Goal: Transaction & Acquisition: Purchase product/service

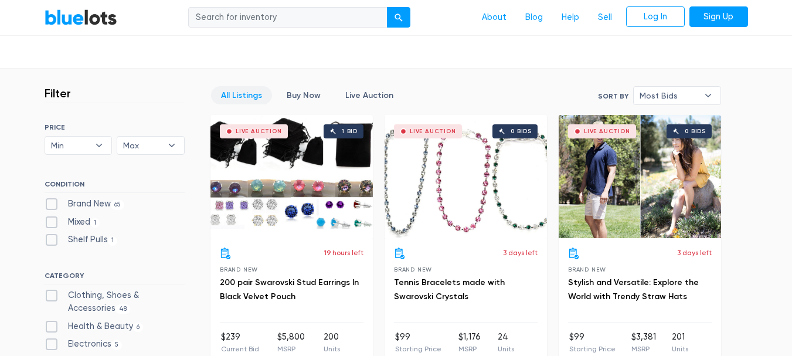
scroll to position [279, 0]
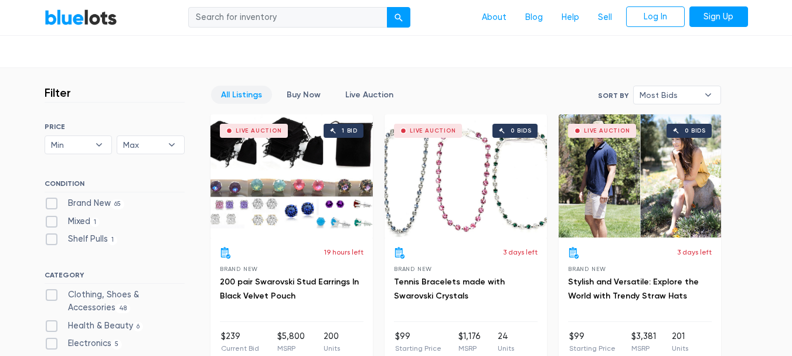
click at [252, 104] on div "All Listings Buy Now Live Auction" at bounding box center [307, 99] width 193 height 27
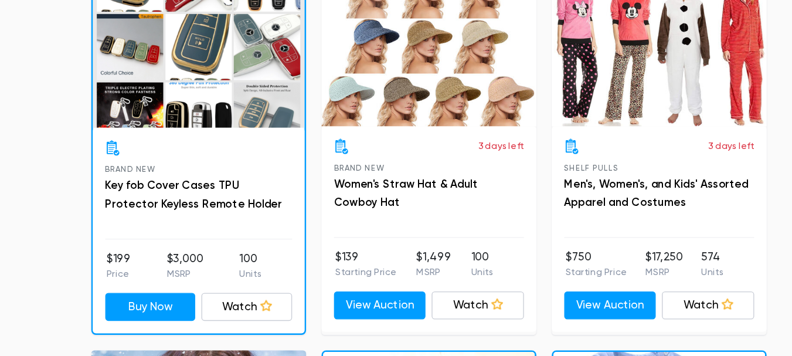
scroll to position [1211, 0]
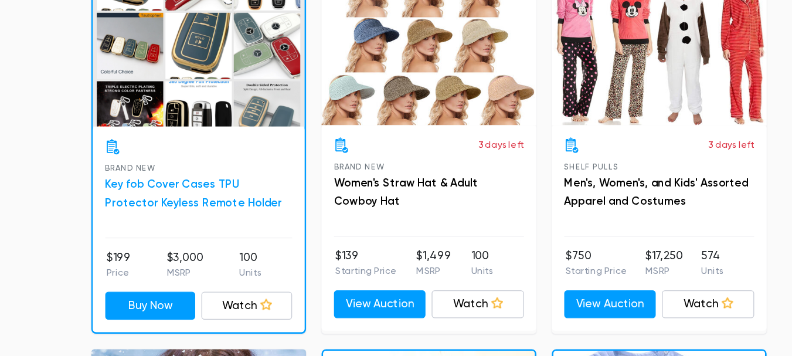
click at [291, 233] on link "Key fob Cover Cases TPU Protector Keyless Remote Holder" at bounding box center [288, 232] width 134 height 24
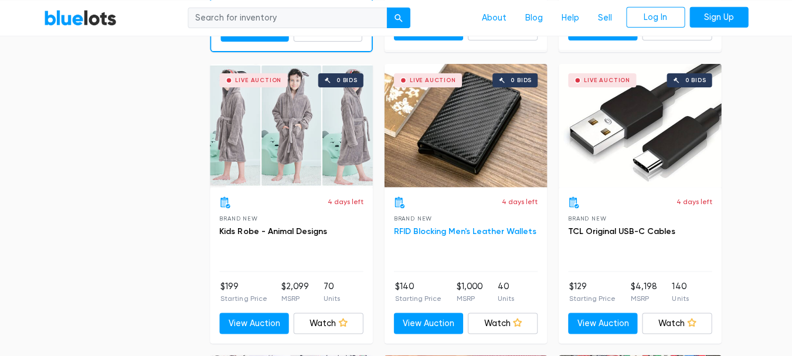
scroll to position [2082, 0]
click at [471, 229] on link "RFID Blocking Men's Leather Wallets" at bounding box center [465, 231] width 142 height 10
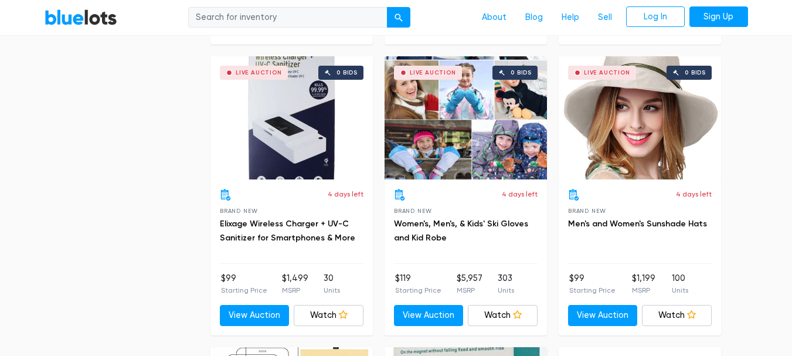
scroll to position [2673, 0]
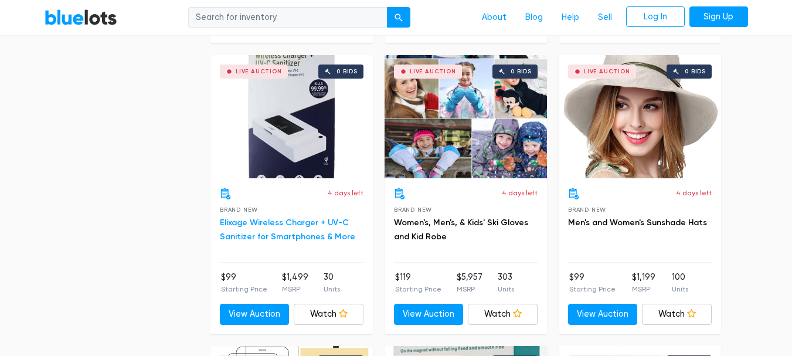
click at [334, 231] on link "Elixage Wireless Charger + UV-C Sanitizer for Smartphones & More" at bounding box center [287, 230] width 135 height 24
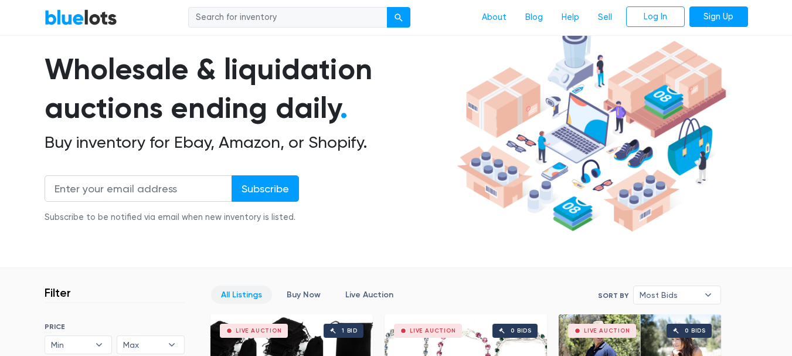
scroll to position [0, 0]
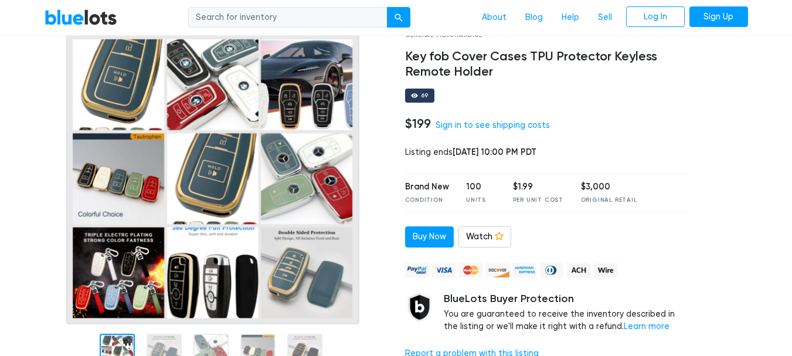
scroll to position [59, 0]
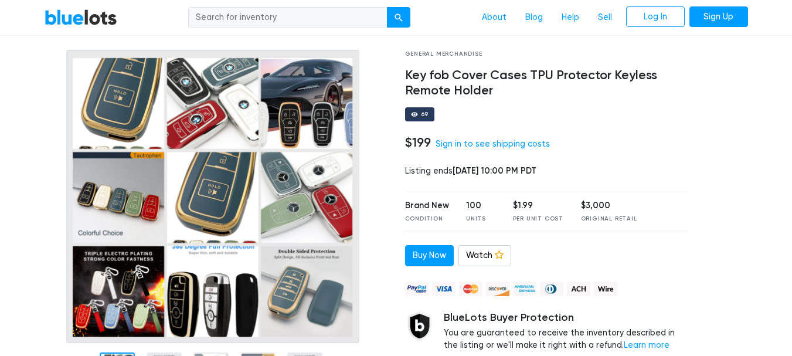
click at [134, 120] on img at bounding box center [212, 196] width 293 height 293
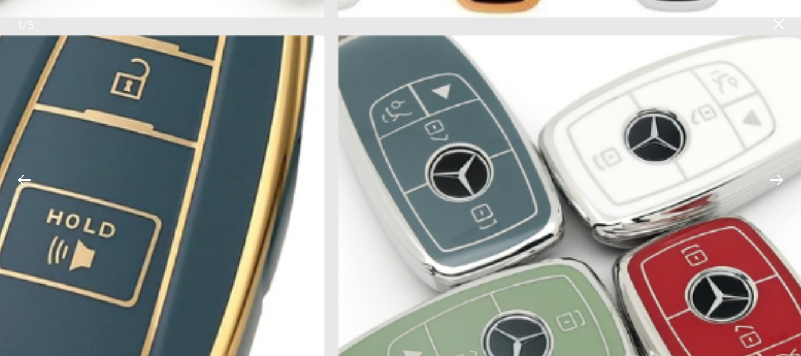
click at [483, 89] on img at bounding box center [73, 279] width 1601 height 1601
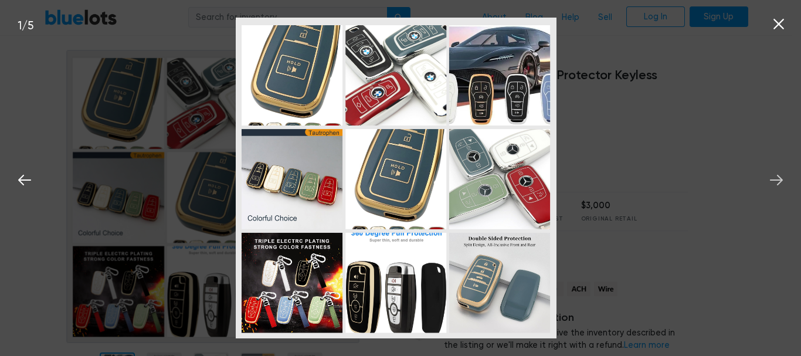
click at [779, 180] on icon at bounding box center [776, 180] width 13 height 11
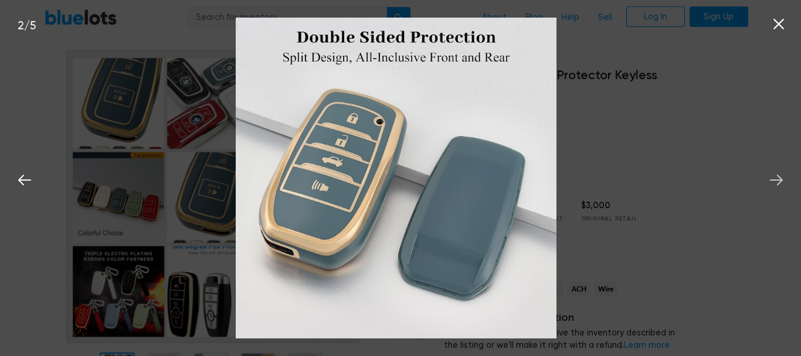
click at [779, 180] on icon at bounding box center [776, 180] width 13 height 11
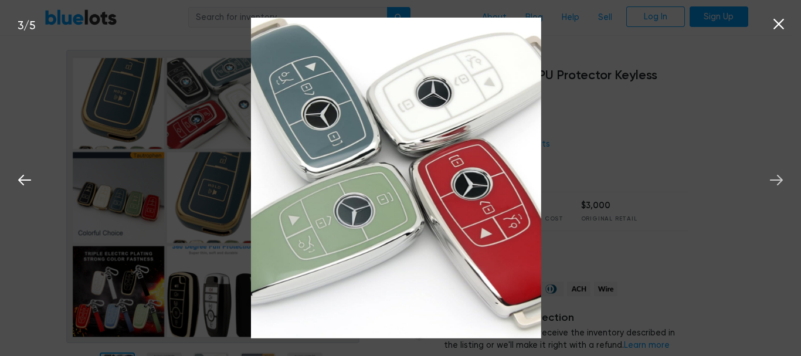
click at [779, 180] on icon at bounding box center [776, 180] width 13 height 11
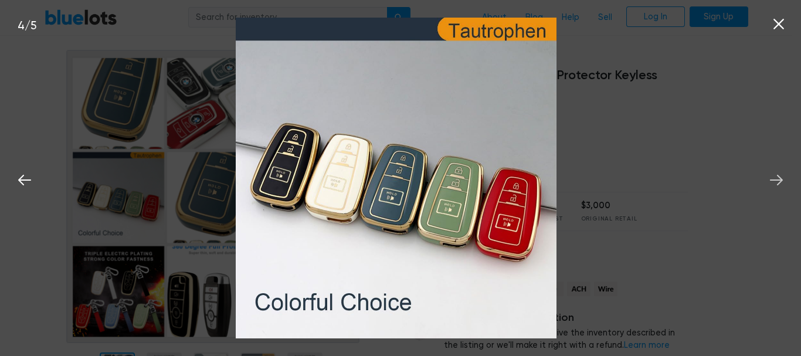
click at [779, 180] on icon at bounding box center [776, 180] width 13 height 11
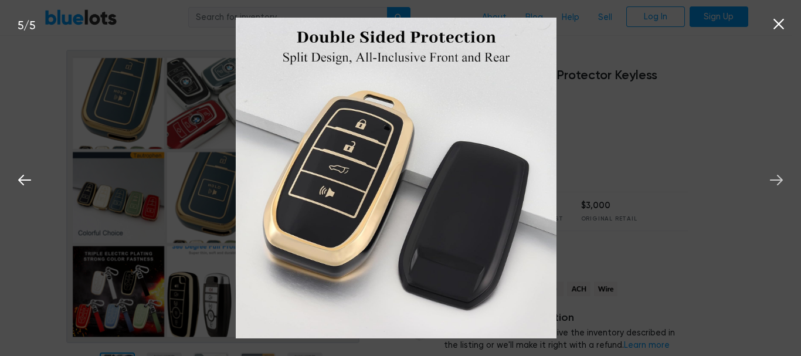
click at [779, 180] on icon at bounding box center [776, 180] width 13 height 11
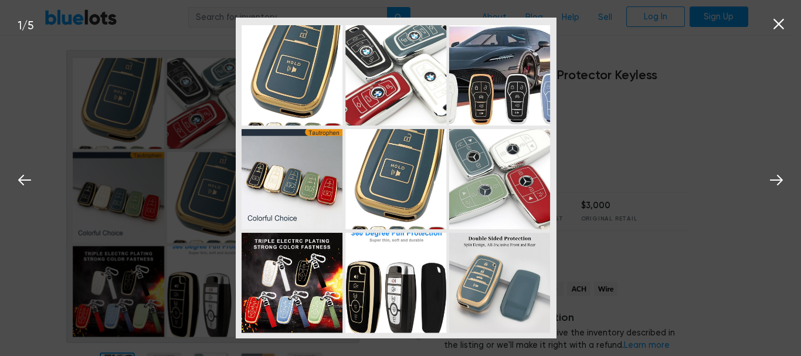
click at [429, 284] on img at bounding box center [396, 178] width 320 height 320
click at [780, 22] on icon at bounding box center [779, 24] width 18 height 18
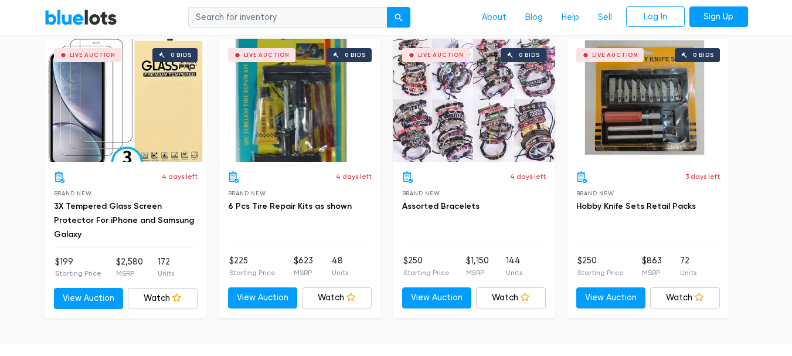
scroll to position [891, 0]
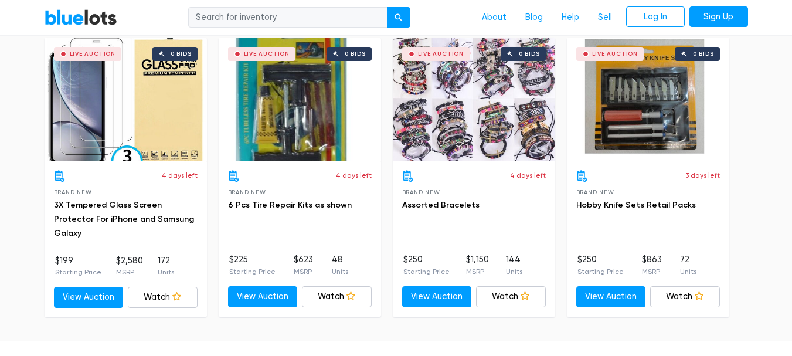
click at [94, 216] on div "4 days left Brand New 3X Tempered Glass Screen Protector For iPhone and Samsung…" at bounding box center [126, 208] width 144 height 76
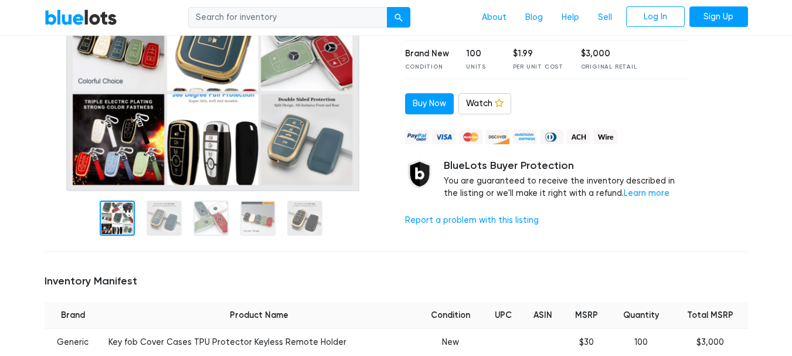
scroll to position [209, 0]
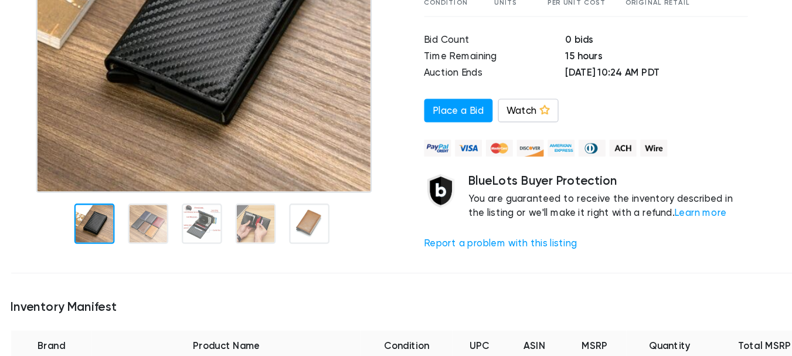
scroll to position [189, 0]
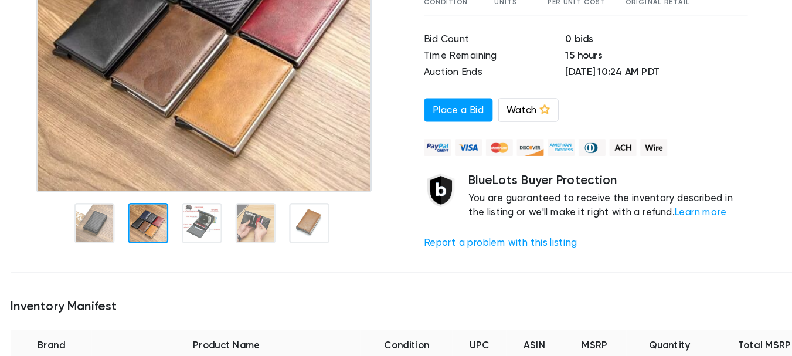
click at [165, 232] on div at bounding box center [164, 239] width 35 height 35
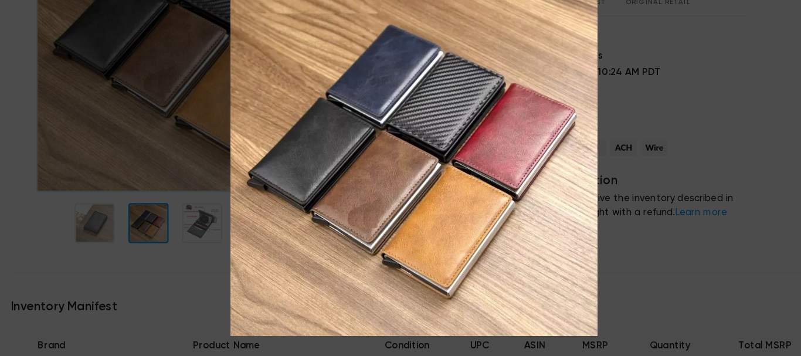
click at [604, 188] on div "2 / 5" at bounding box center [400, 178] width 801 height 356
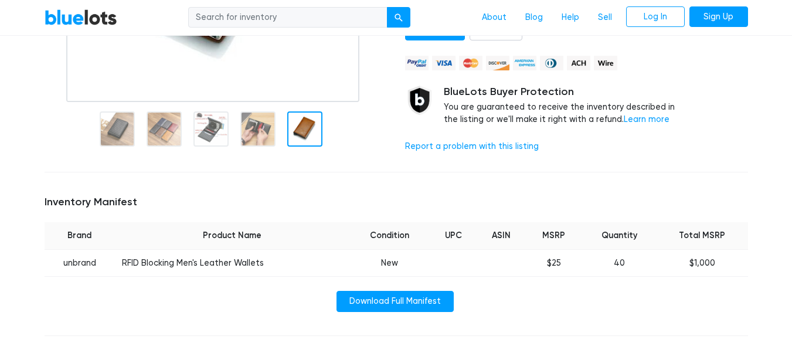
scroll to position [300, 0]
click at [301, 342] on div "Home / Liquidation / RFID Blocking Men's Leather Wallets Clothing, Shoes & Acce…" at bounding box center [396, 192] width 721 height 841
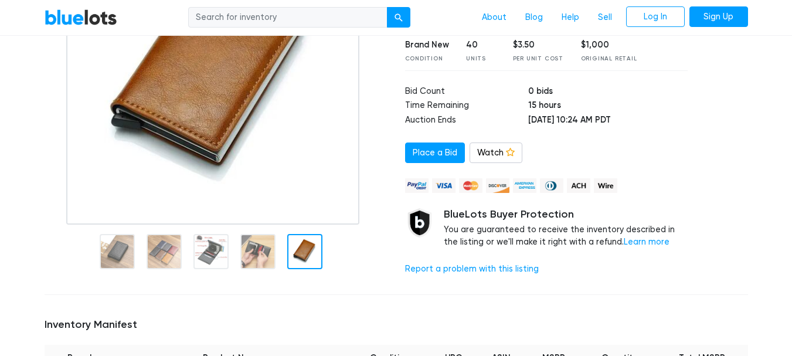
scroll to position [181, 0]
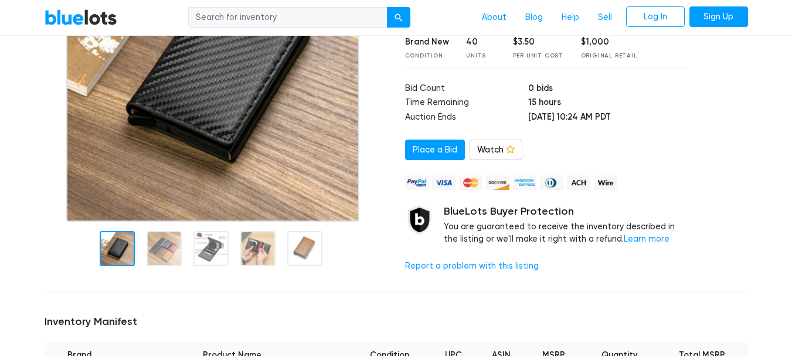
click at [121, 257] on div at bounding box center [117, 248] width 35 height 35
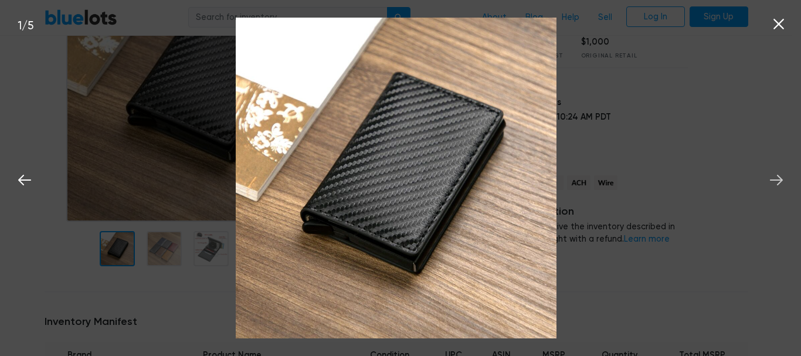
click at [776, 178] on icon at bounding box center [777, 180] width 18 height 18
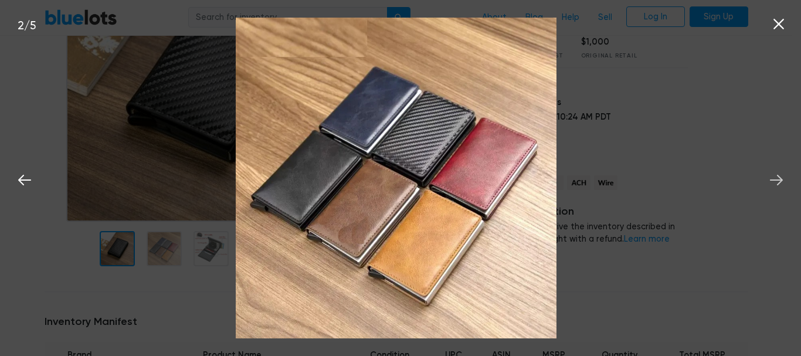
click at [776, 178] on icon at bounding box center [777, 180] width 18 height 18
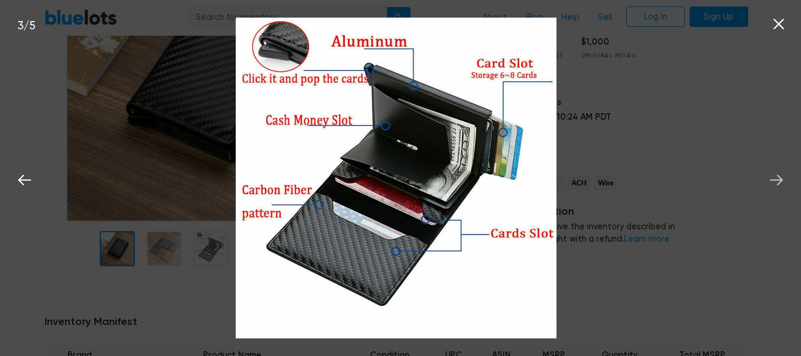
click at [776, 178] on icon at bounding box center [777, 180] width 18 height 18
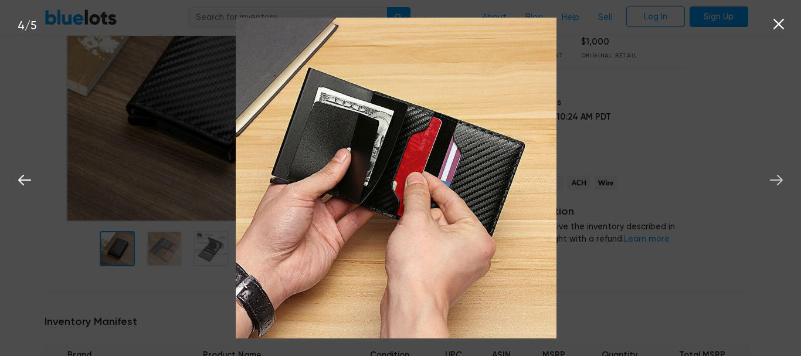
click at [776, 178] on icon at bounding box center [777, 180] width 18 height 18
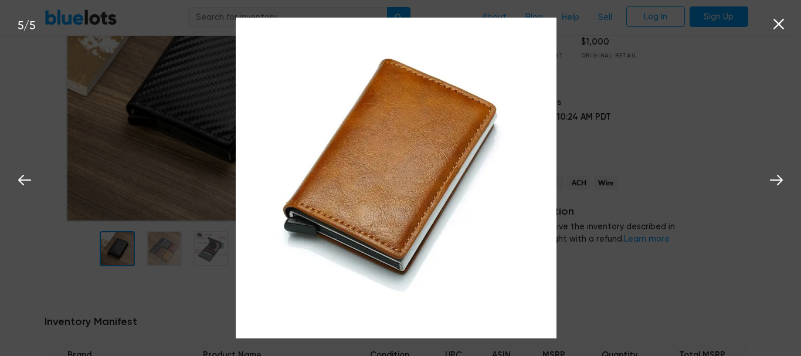
click at [670, 178] on div "5 / 5" at bounding box center [400, 178] width 801 height 356
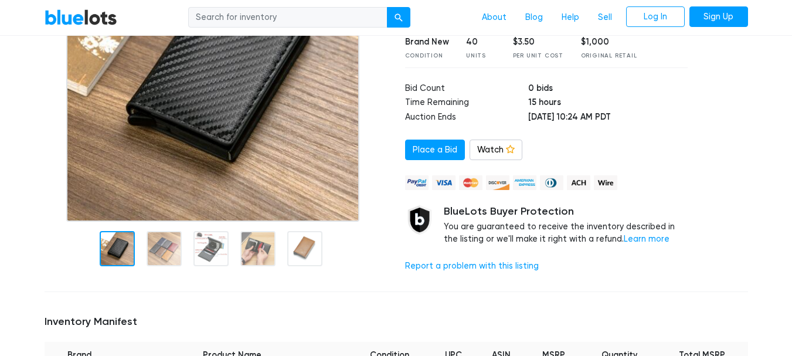
click at [670, 178] on ul at bounding box center [546, 182] width 283 height 17
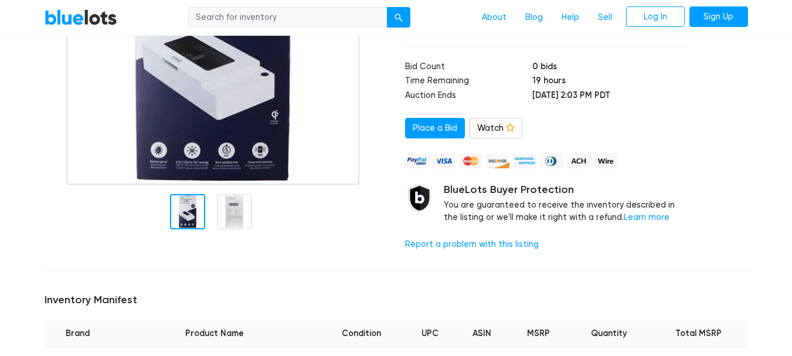
scroll to position [218, 0]
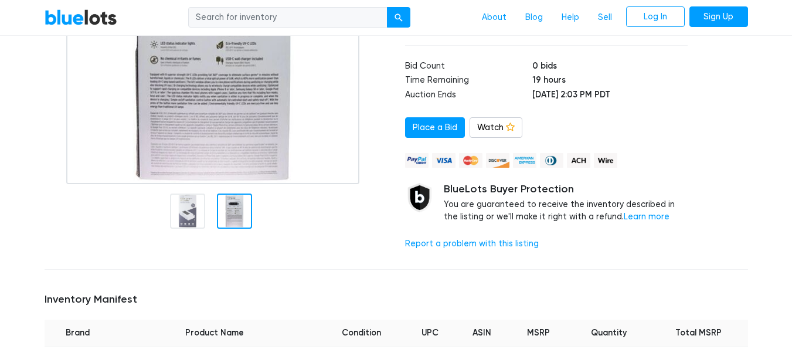
click at [236, 199] on div at bounding box center [234, 211] width 35 height 35
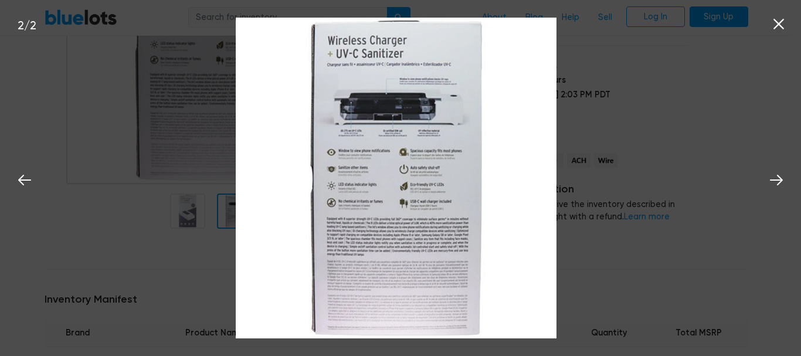
click at [316, 149] on img at bounding box center [396, 178] width 320 height 320
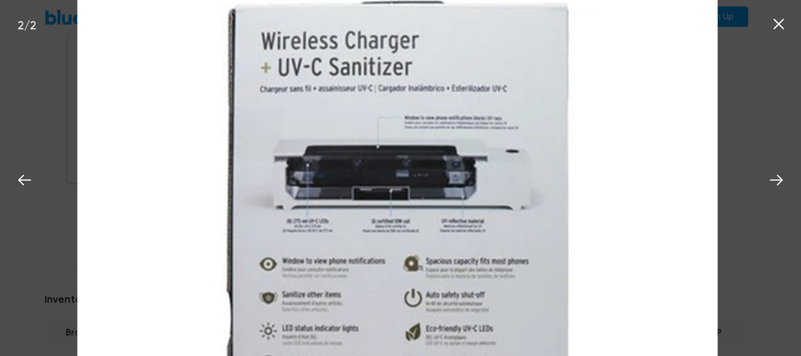
drag, startPoint x: 341, startPoint y: 46, endPoint x: 347, endPoint y: 194, distance: 147.9
click at [347, 194] on img at bounding box center [397, 315] width 641 height 641
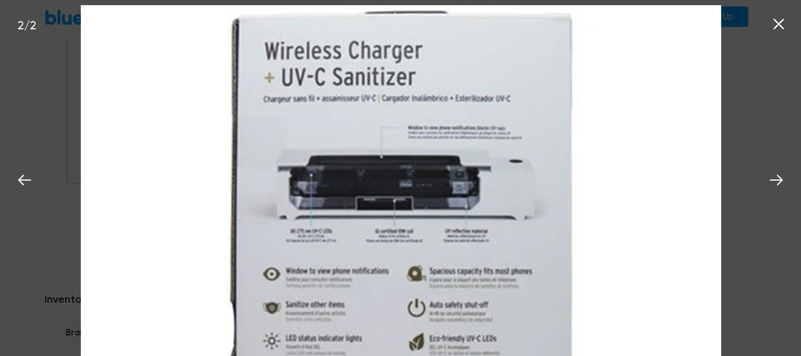
click at [338, 112] on img at bounding box center [401, 325] width 641 height 641
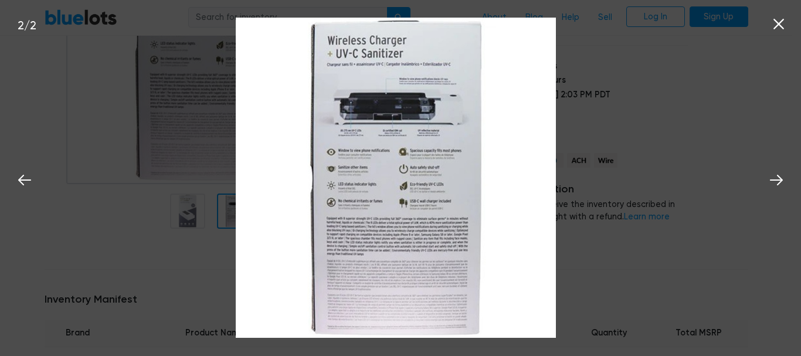
click at [338, 112] on img at bounding box center [396, 178] width 320 height 320
click at [776, 183] on icon at bounding box center [777, 180] width 18 height 18
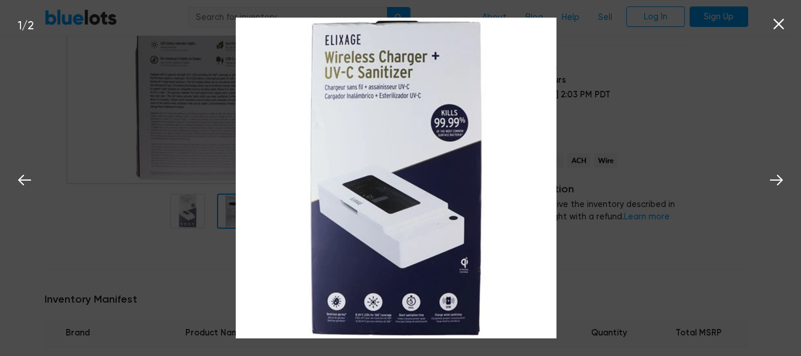
click at [349, 82] on img at bounding box center [396, 178] width 320 height 320
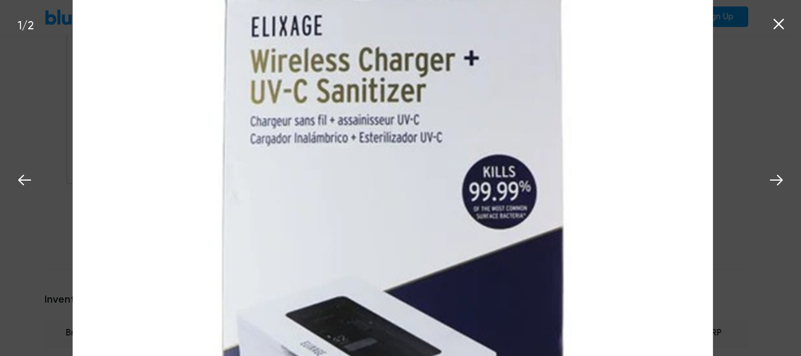
drag, startPoint x: 356, startPoint y: 206, endPoint x: 352, endPoint y: 346, distance: 140.2
click at [352, 346] on img at bounding box center [393, 302] width 641 height 641
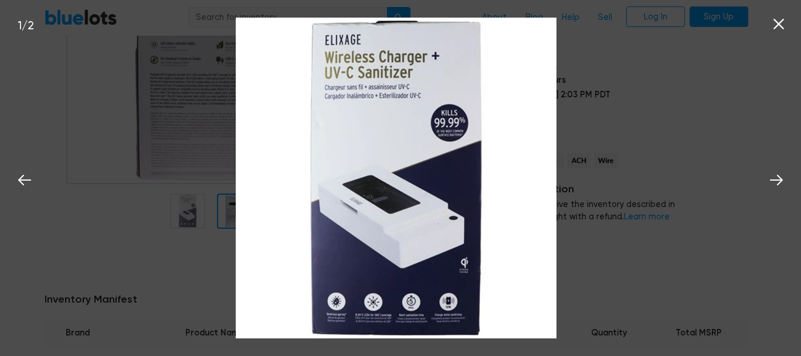
click at [359, 315] on img at bounding box center [396, 178] width 320 height 320
drag, startPoint x: 422, startPoint y: 226, endPoint x: 390, endPoint y: 290, distance: 70.8
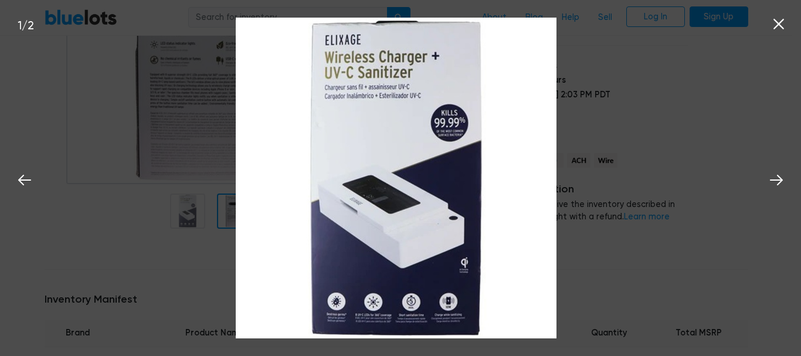
click at [390, 290] on img at bounding box center [396, 178] width 320 height 320
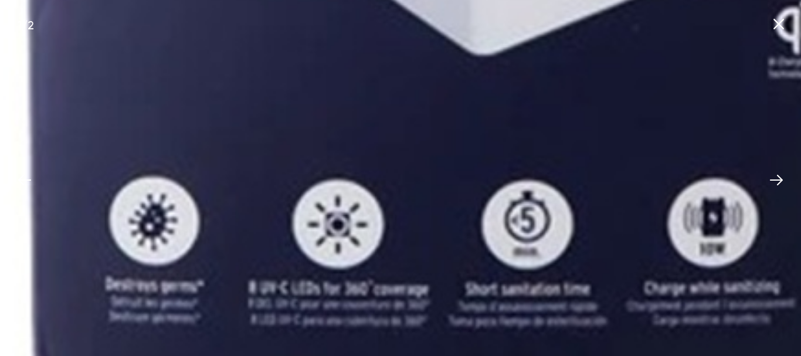
drag, startPoint x: 382, startPoint y: 321, endPoint x: 668, endPoint y: 141, distance: 337.7
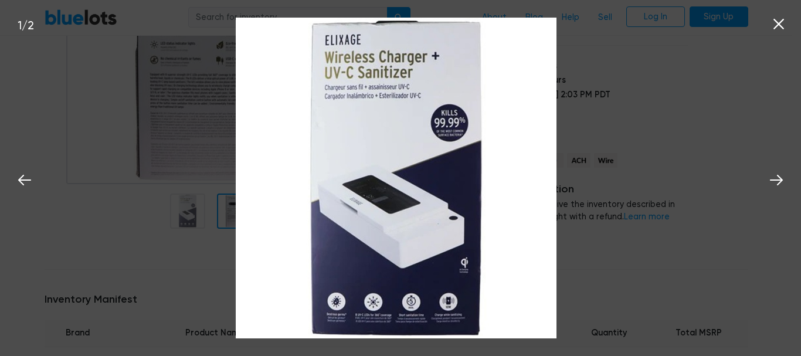
click at [668, 141] on div "1 / 2" at bounding box center [400, 178] width 801 height 356
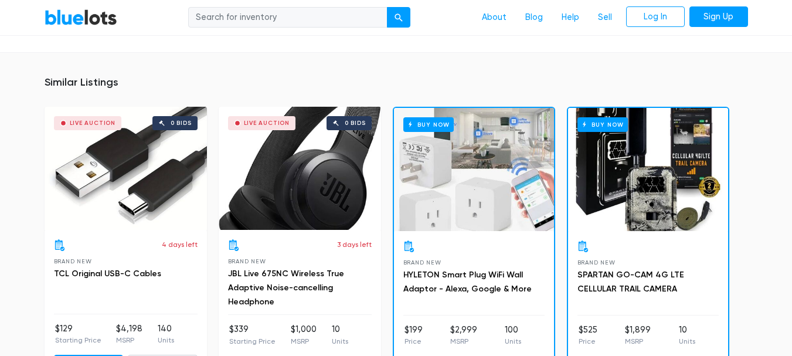
scroll to position [781, 0]
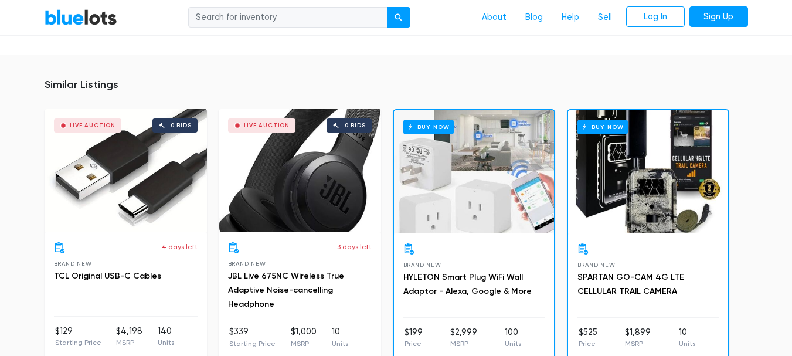
click at [683, 242] on div "Brand New SPARTAN GO-CAM 4G LTE CELLULAR TRAIL CAMERA $525 Price $1,899 MSRP 10…" at bounding box center [648, 310] width 160 height 155
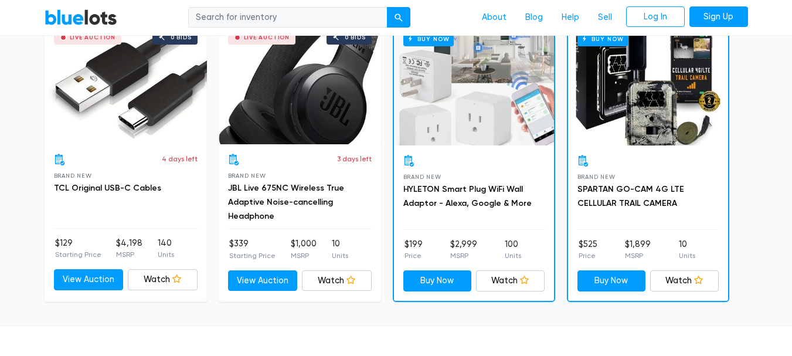
scroll to position [870, 0]
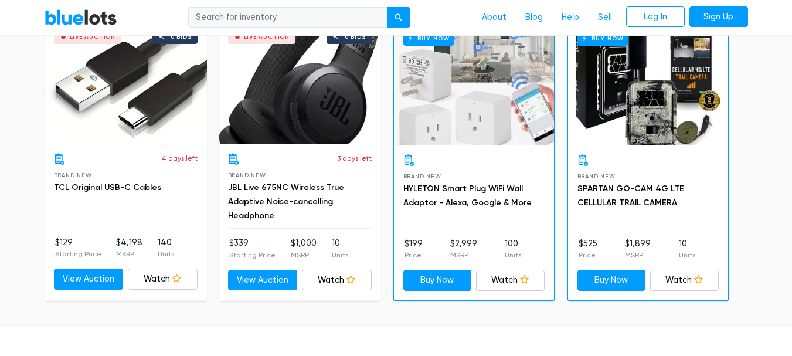
click at [634, 108] on div "Buy Now" at bounding box center [648, 83] width 160 height 123
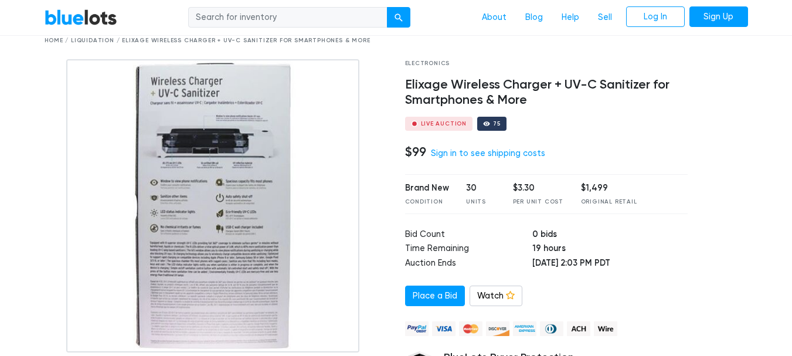
scroll to position [0, 0]
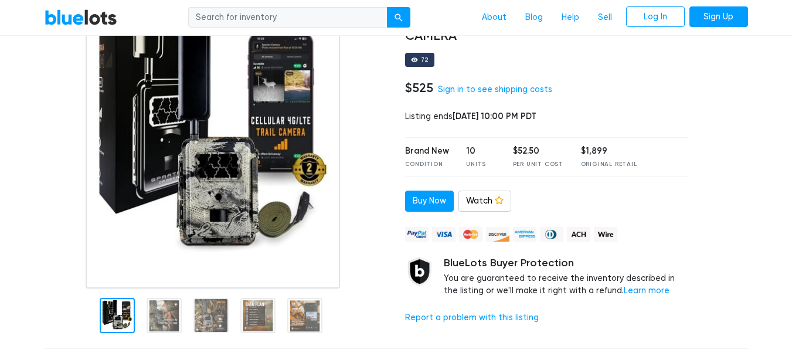
scroll to position [114, 0]
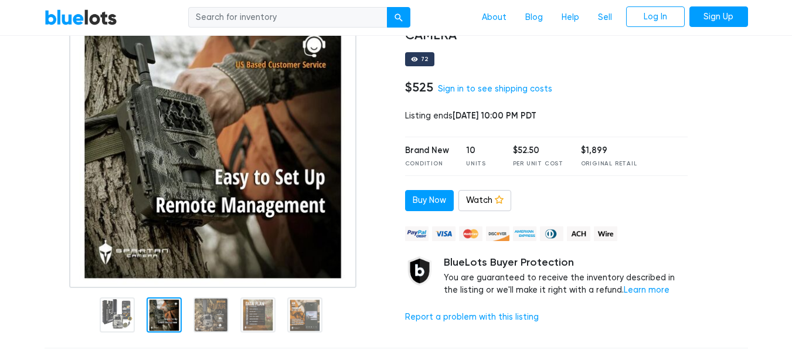
click at [172, 318] on div at bounding box center [164, 314] width 35 height 35
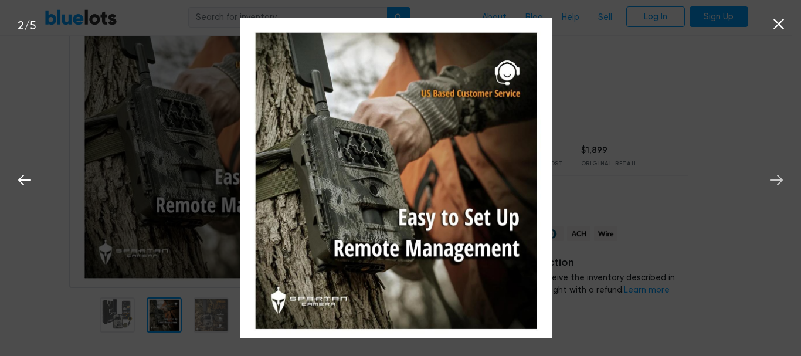
click at [778, 183] on icon at bounding box center [777, 180] width 18 height 18
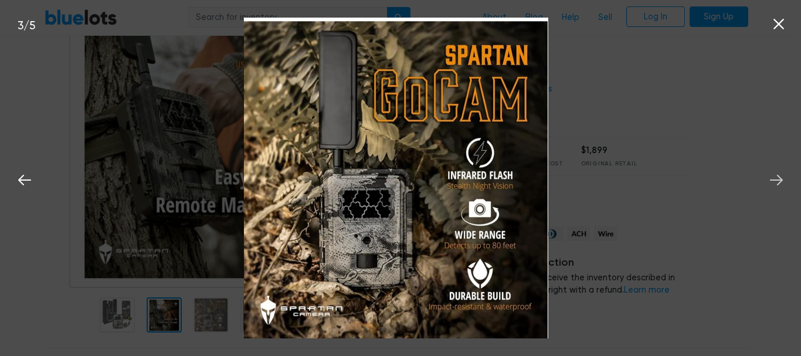
click at [778, 183] on icon at bounding box center [777, 180] width 18 height 18
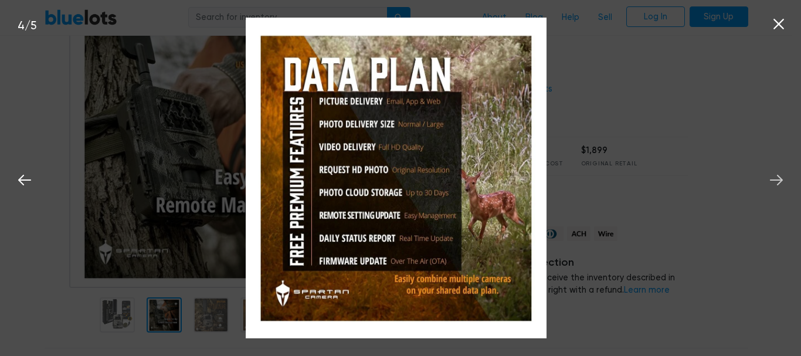
click at [778, 183] on icon at bounding box center [777, 180] width 18 height 18
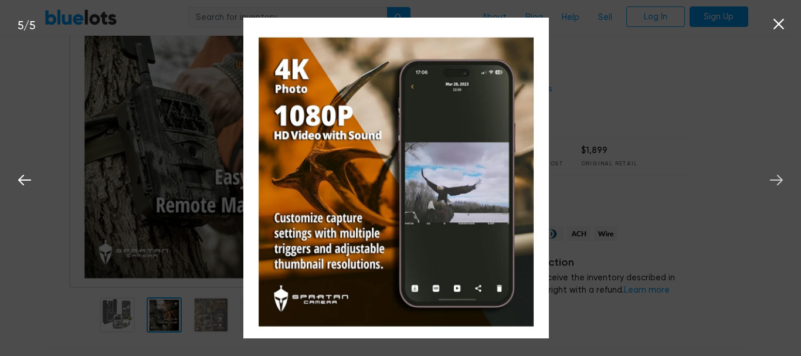
click at [778, 183] on icon at bounding box center [777, 180] width 18 height 18
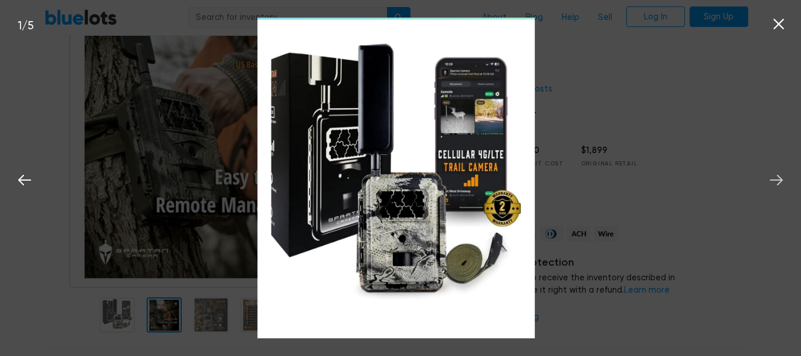
click at [778, 183] on icon at bounding box center [777, 180] width 18 height 18
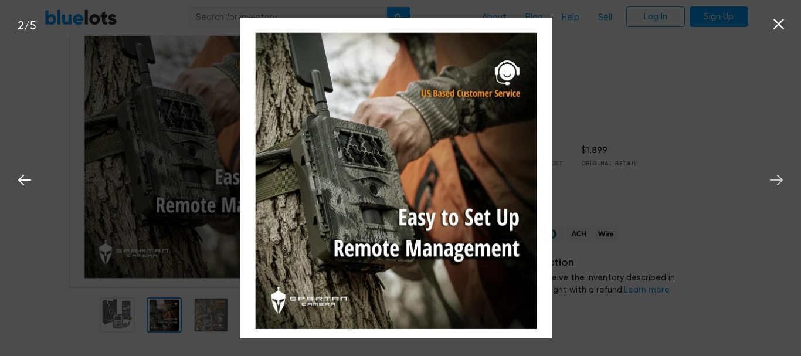
click at [778, 183] on icon at bounding box center [777, 180] width 18 height 18
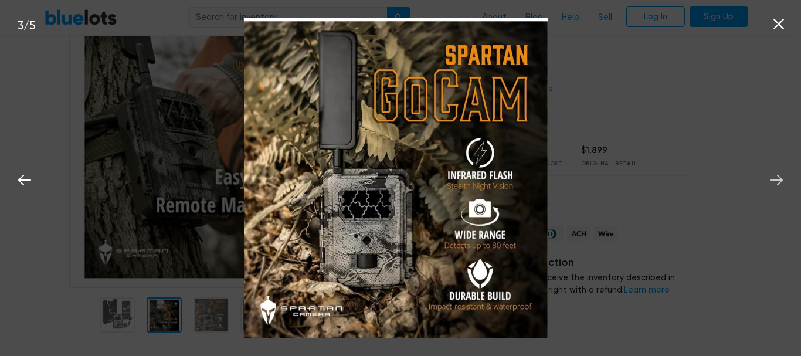
click at [778, 183] on icon at bounding box center [777, 180] width 18 height 18
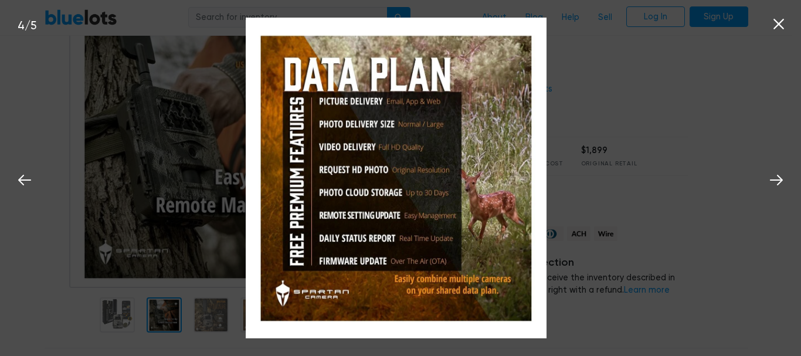
click at [777, 24] on icon at bounding box center [778, 24] width 11 height 11
